Goal: Task Accomplishment & Management: Manage account settings

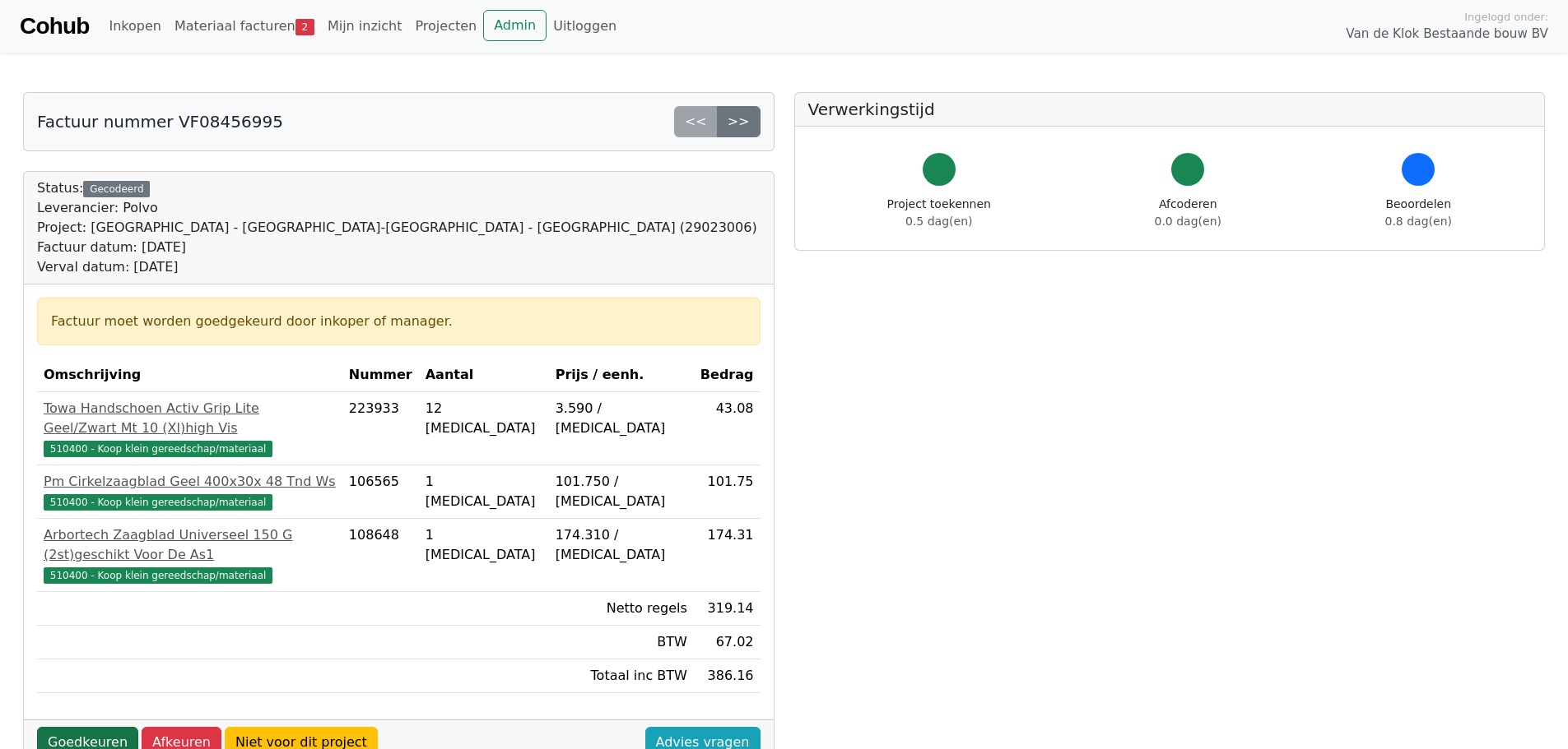
click at [85, 727] on link "Goedkeuren" at bounding box center [88, 742] width 102 height 32
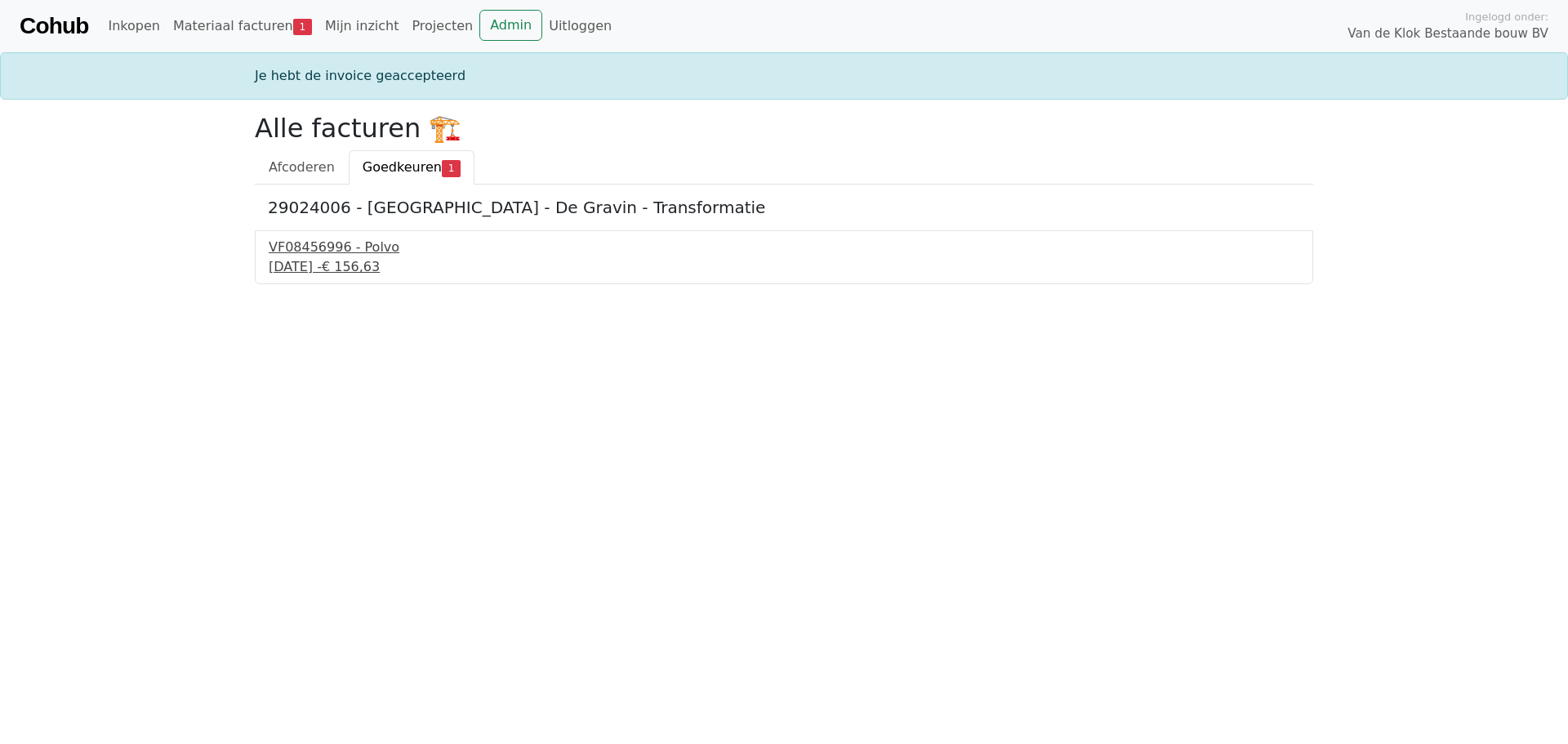
click at [343, 259] on div "28 augustus 2025 - € 156,63" at bounding box center [784, 267] width 1031 height 20
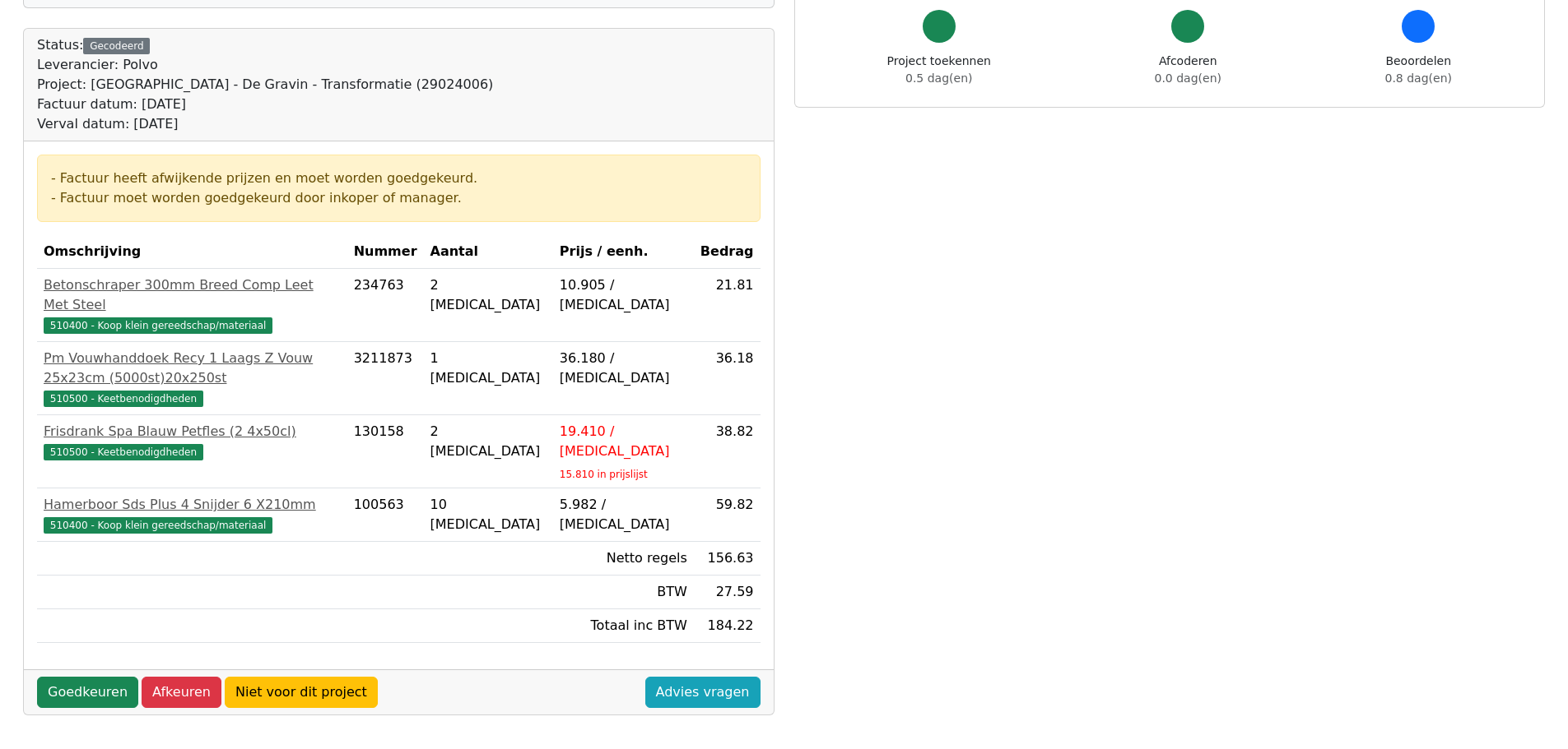
scroll to position [329, 0]
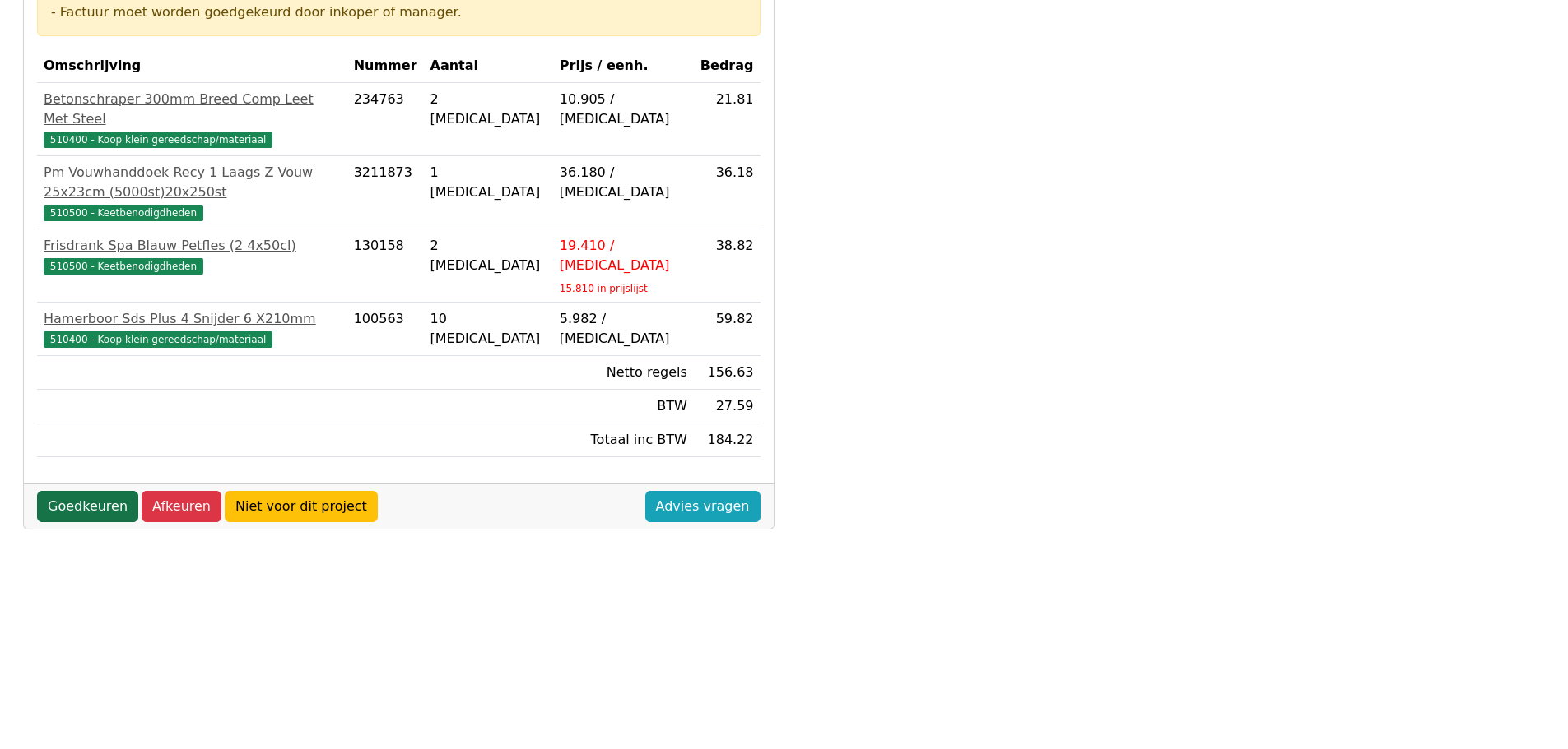
click at [46, 491] on link "Goedkeuren" at bounding box center [88, 507] width 102 height 32
